Goal: Book appointment/travel/reservation

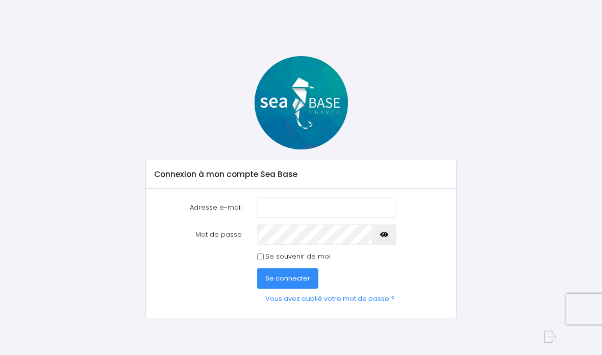
click at [297, 207] on input "Adresse e-mail" at bounding box center [326, 207] width 139 height 20
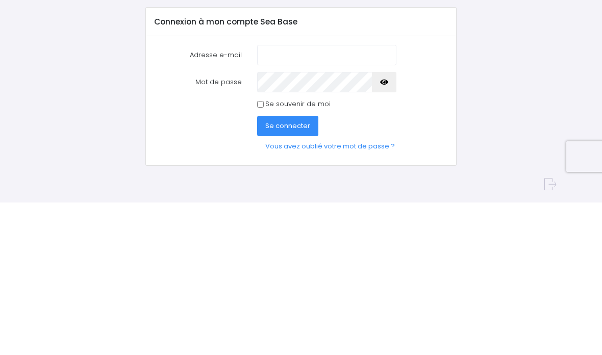
type input "[EMAIL_ADDRESS][DOMAIN_NAME]"
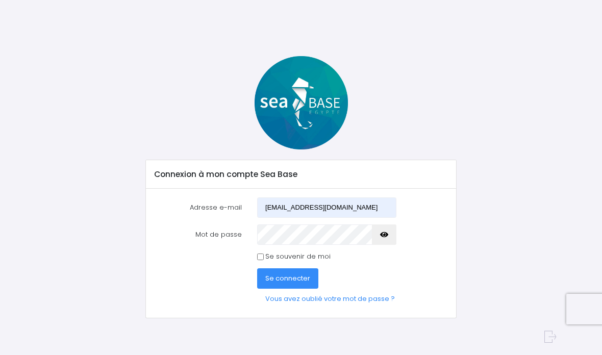
click at [287, 278] on span "Se connecter" at bounding box center [287, 278] width 45 height 10
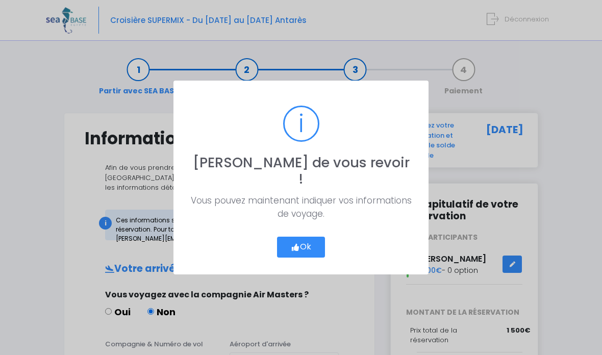
click at [305, 237] on button "Ok" at bounding box center [301, 247] width 48 height 21
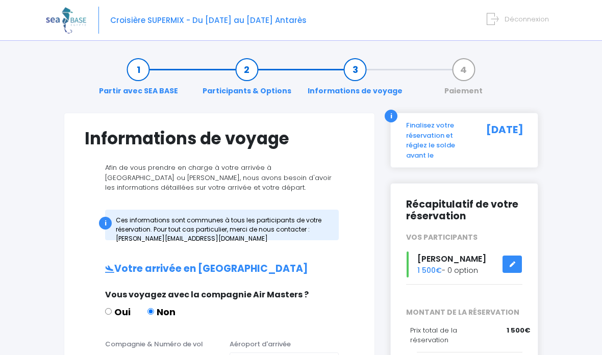
click at [248, 73] on link "Participants & Options" at bounding box center [246, 80] width 99 height 32
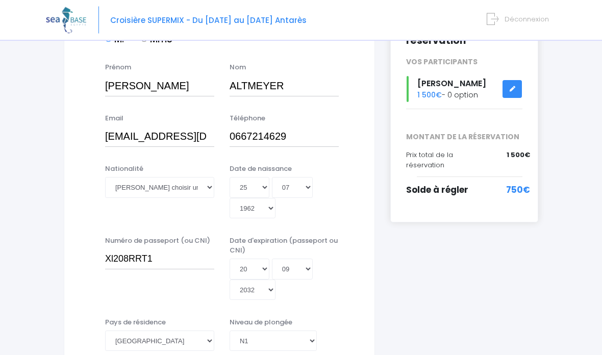
scroll to position [178, 0]
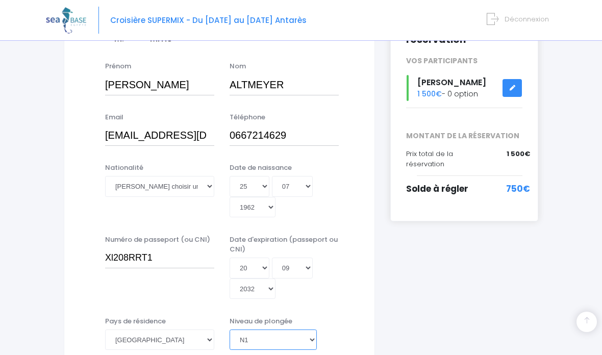
click at [312, 329] on select "[PERSON_NAME] choisir un niveau de plongée Non plongeur Junior OW diver Adventu…" at bounding box center [272, 339] width 87 height 20
select select "N2"
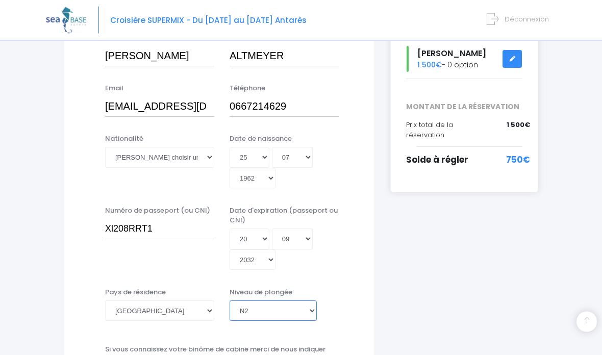
scroll to position [208, 0]
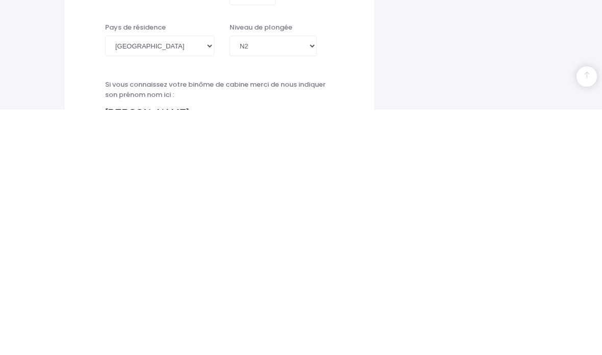
scroll to position [472, 0]
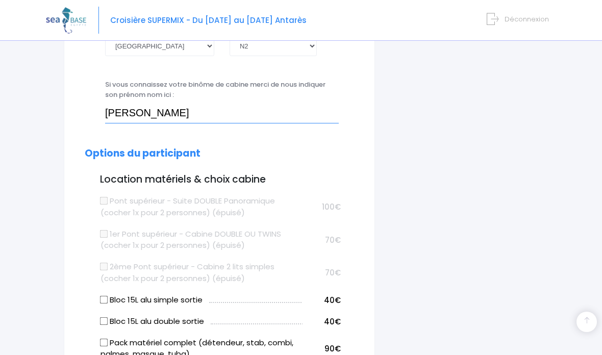
type input "Laurent"
click at [108, 317] on input "Bloc 15L alu double sortie" at bounding box center [104, 321] width 8 height 8
checkbox input "true"
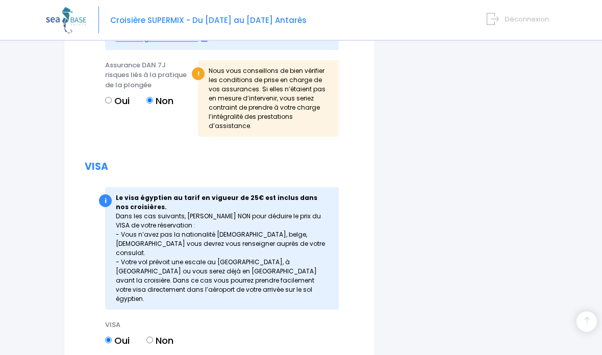
scroll to position [1353, 0]
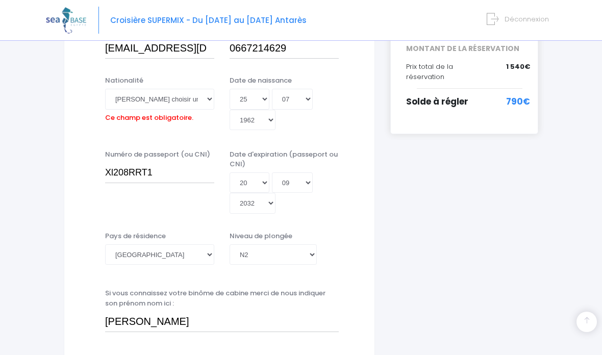
scroll to position [251, 0]
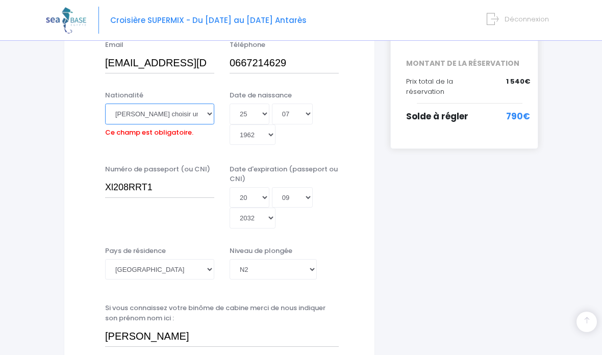
click at [205, 115] on select "Veuillez choisir une nationalité Afghane Albanaise Algerienne Allemande America…" at bounding box center [159, 114] width 109 height 20
click at [204, 113] on select "Veuillez choisir une nationalité Afghane Albanaise Algerienne Allemande America…" at bounding box center [159, 114] width 109 height 20
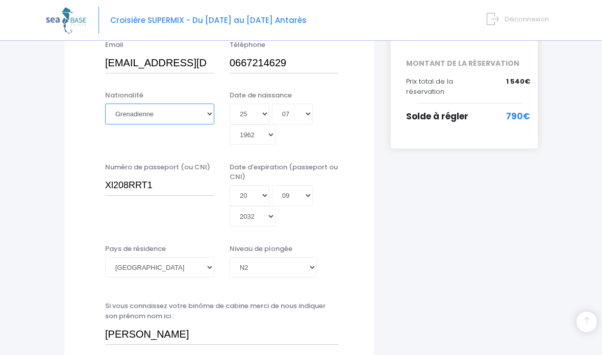
select select "Française"
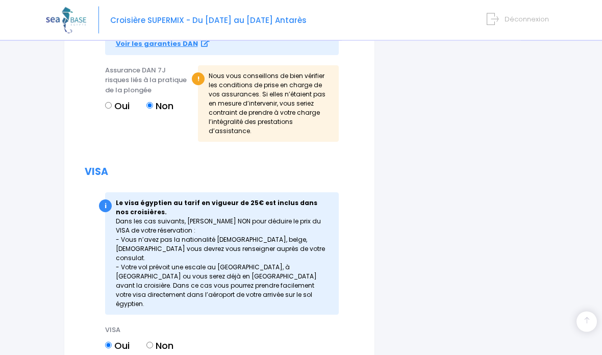
scroll to position [1349, 0]
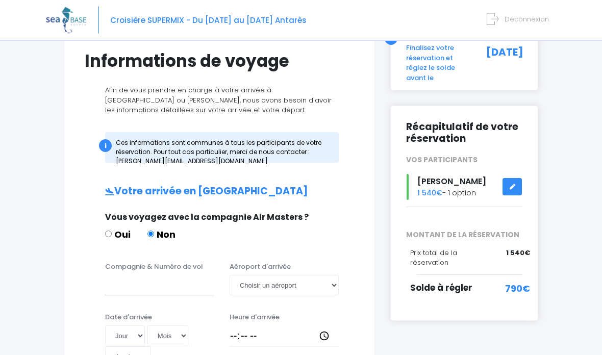
scroll to position [78, 0]
click at [119, 282] on input "Compagnie & Numéro de vol" at bounding box center [159, 285] width 109 height 20
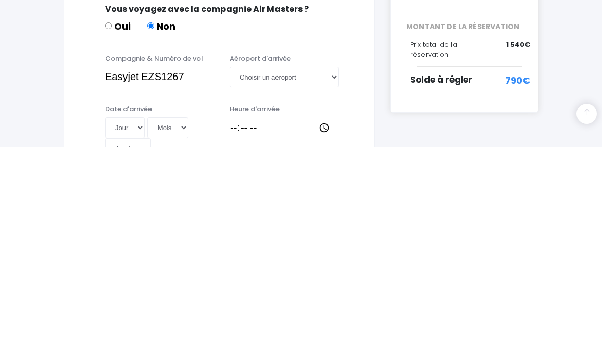
type input "Easyjet EZS1267"
click at [331, 275] on select "Choisir un aéroport Hurghada Marsa Alam" at bounding box center [283, 285] width 109 height 20
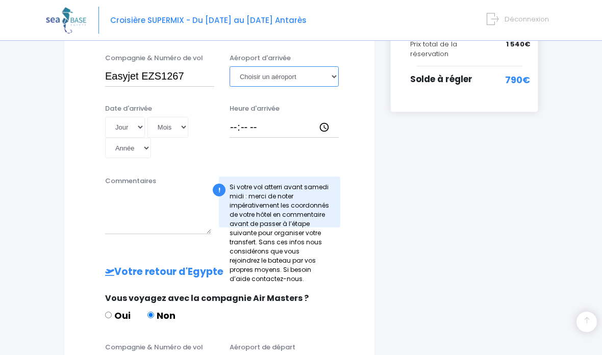
select select "Hurghada"
click at [124, 125] on select "Jour 01 02 03 04 05 06 07 08 09 10 11 12 13 14 15 16 17 18 19 20 21 22 23 24 25…" at bounding box center [125, 127] width 40 height 20
select select "01"
click at [154, 123] on select "Mois 01 02 03 04 05 06 07 08 09 10 11 12" at bounding box center [167, 127] width 41 height 20
select select "11"
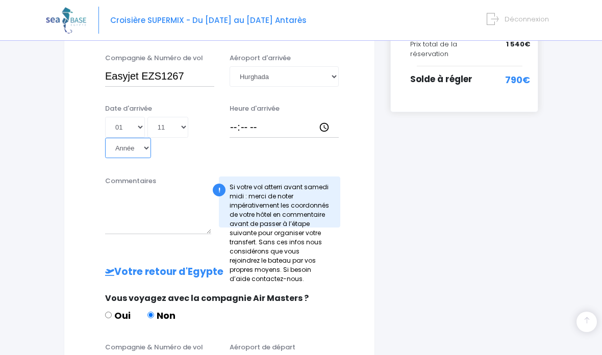
click at [151, 138] on select "Année 2045 2044 2043 2042 2041 2040 2039 2038 2037 2036 2035 2034 2033 2032 203…" at bounding box center [128, 148] width 46 height 20
select select "2025"
type input "2025-11-01"
click at [258, 127] on input "Heure d'arrivée" at bounding box center [283, 127] width 109 height 20
type input "18:15"
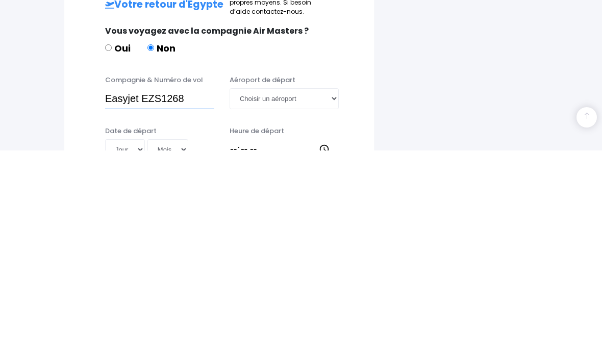
type input "Easyjet EZS1268"
click at [333, 293] on select "Choisir un aéroport Hurghada Marsa Alam" at bounding box center [283, 303] width 109 height 20
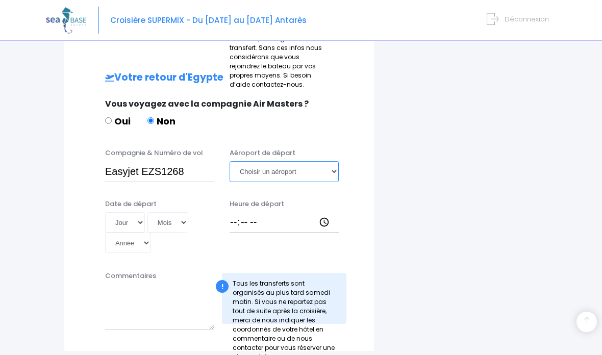
select select "Hurghada"
click at [121, 212] on select "Jour 01 02 03 04 05 06 07 08 09 10 11 12 13 14 15 16 17 18 19 20 21 22 23 24 25…" at bounding box center [125, 222] width 40 height 20
select select "08"
click at [151, 212] on select "Mois 01 02 03 04 05 06 07 08 09 10 11 12" at bounding box center [167, 222] width 41 height 20
select select "11"
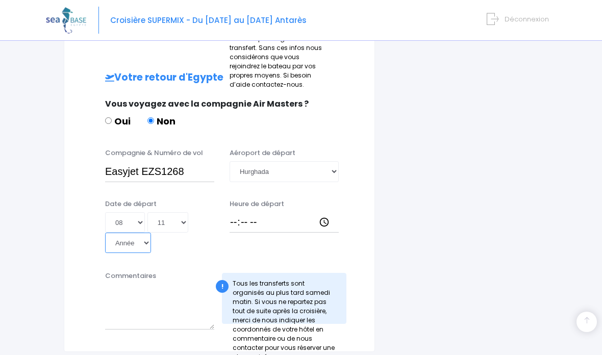
click at [151, 233] on select "Année 2045 2044 2043 2042 2041 2040 2039 2038 2037 2036 2035 2034 2033 2032 203…" at bounding box center [128, 243] width 46 height 20
select select "2025"
type input "2025-11-08"
click at [254, 212] on input "Heure de départ" at bounding box center [283, 222] width 109 height 20
type input "19:10"
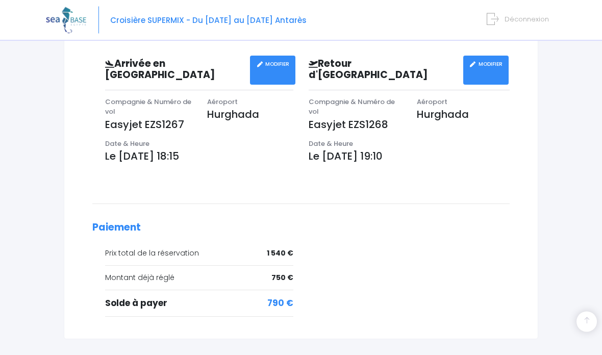
scroll to position [338, 0]
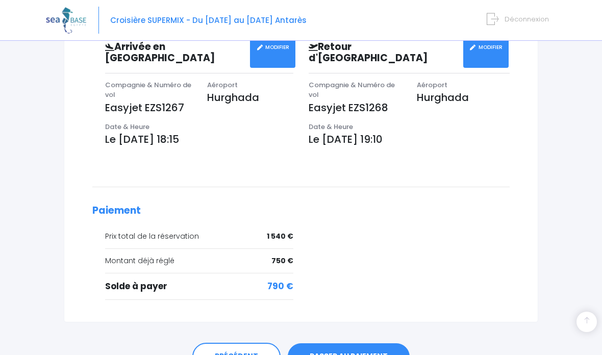
click at [342, 343] on link "PASSER AU PAIEMENT" at bounding box center [349, 356] width 122 height 27
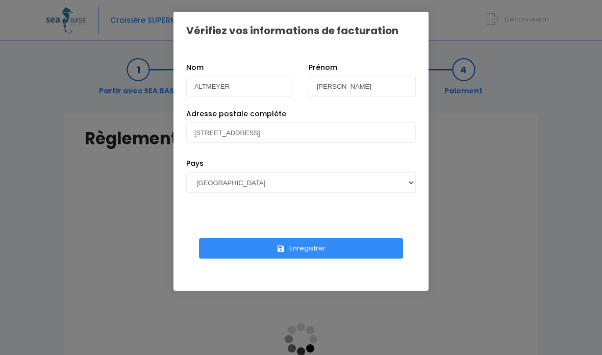
click at [304, 248] on button "Enregistrer" at bounding box center [301, 248] width 204 height 20
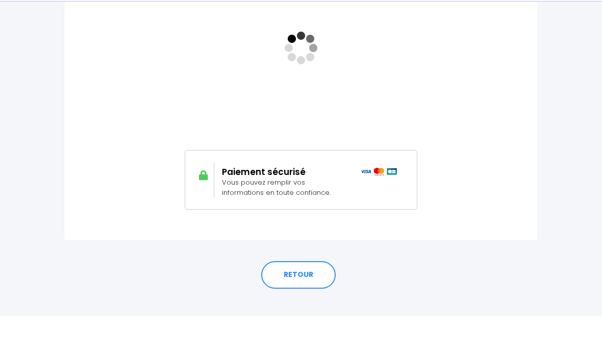
scroll to position [264, 0]
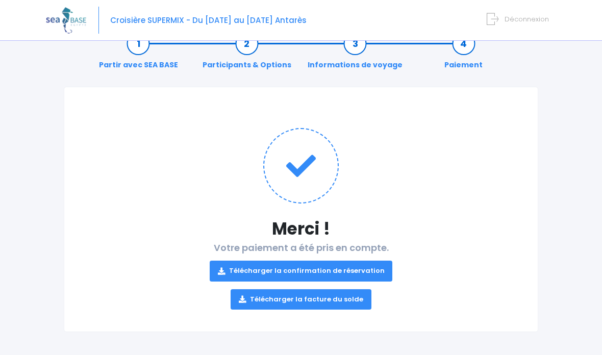
scroll to position [28, 0]
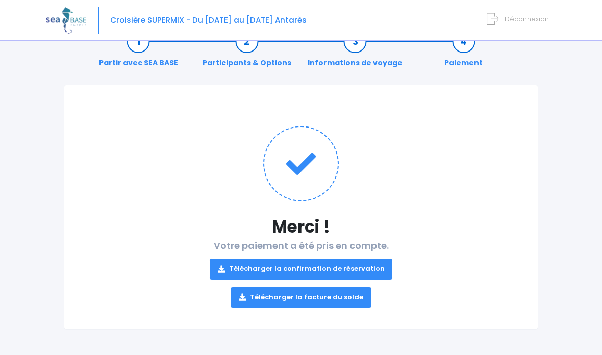
click at [310, 267] on link "Télécharger la confirmation de réservation" at bounding box center [301, 269] width 183 height 20
click at [299, 297] on link "Télécharger la facture du solde" at bounding box center [300, 297] width 141 height 20
click at [522, 18] on span "Déconnexion" at bounding box center [526, 19] width 44 height 10
